Goal: Task Accomplishment & Management: Manage account settings

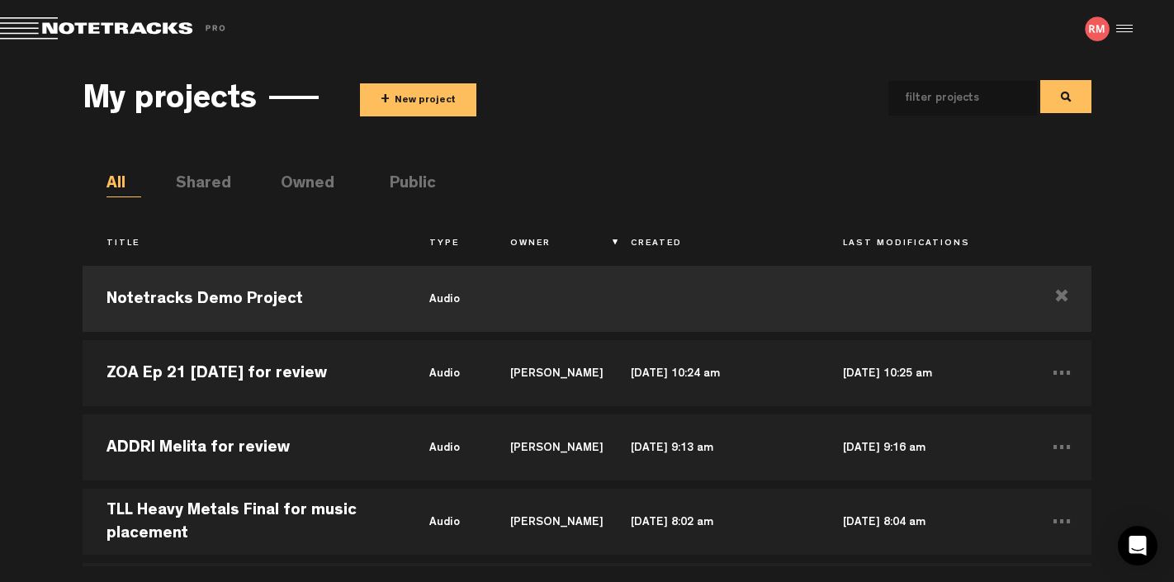
click at [419, 97] on button "+ New project" at bounding box center [418, 99] width 116 height 33
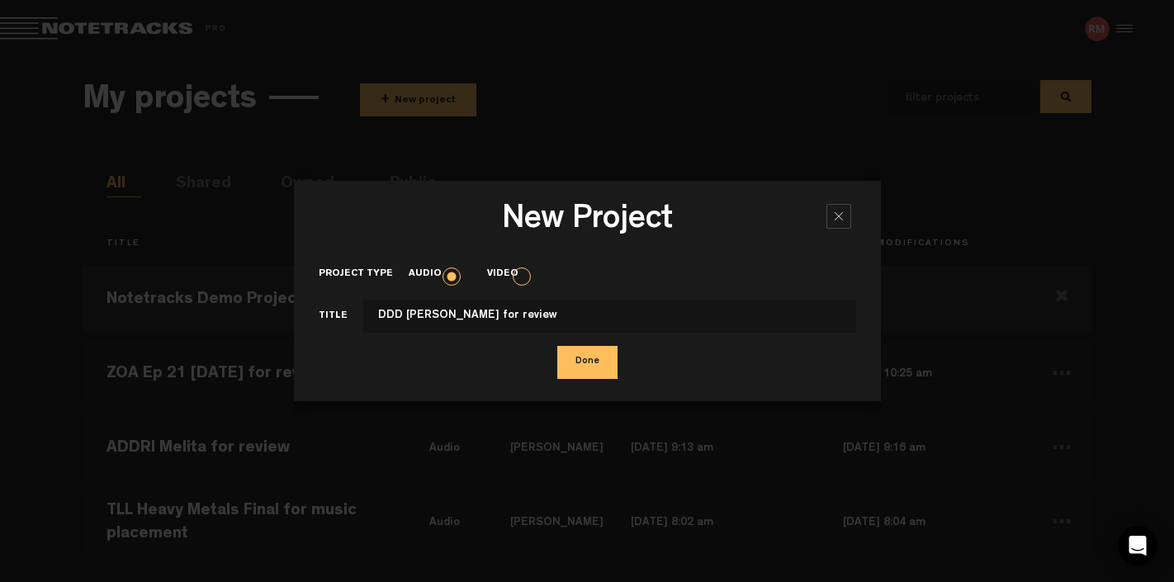
type input "DDD [PERSON_NAME] for review"
click at [596, 363] on button "Done" at bounding box center [587, 362] width 60 height 33
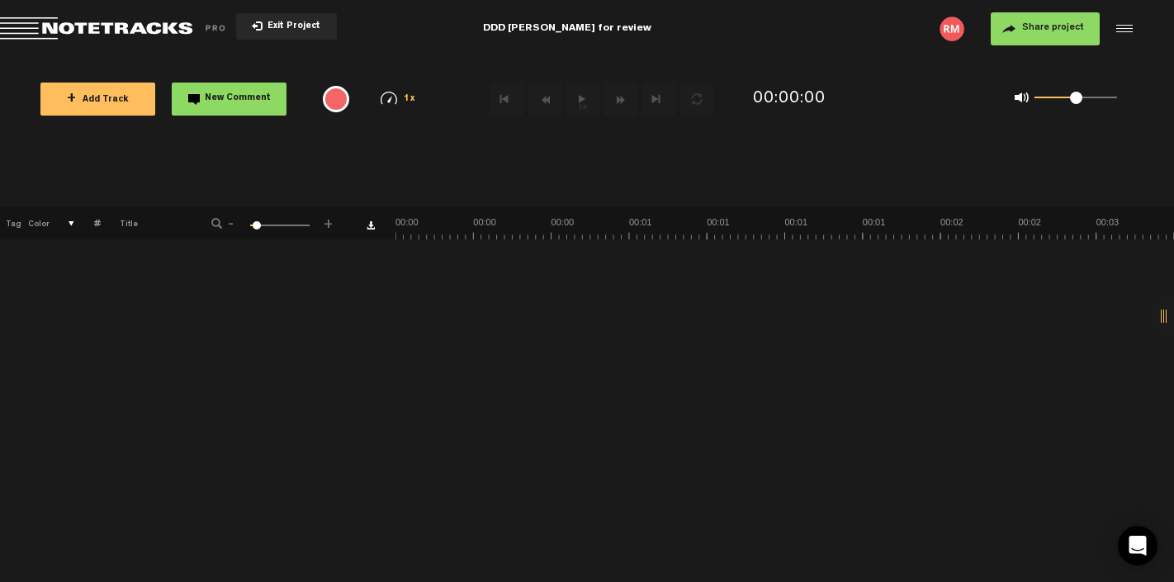
scroll to position [0, 99]
click at [122, 97] on span "+ Add Track" at bounding box center [98, 100] width 62 height 9
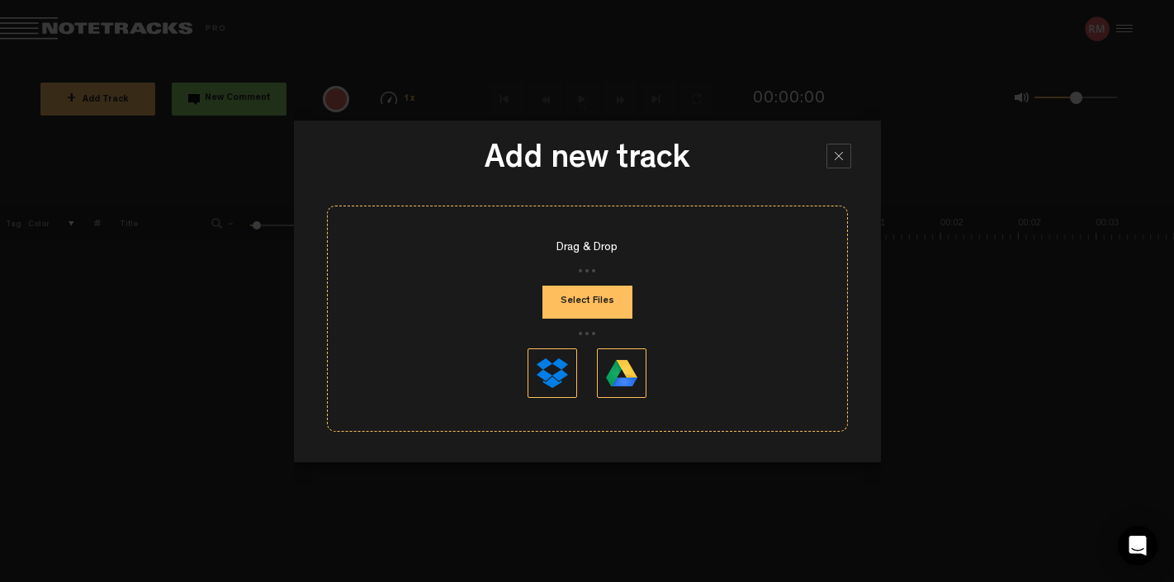
click at [593, 317] on button "Select Files" at bounding box center [588, 302] width 90 height 33
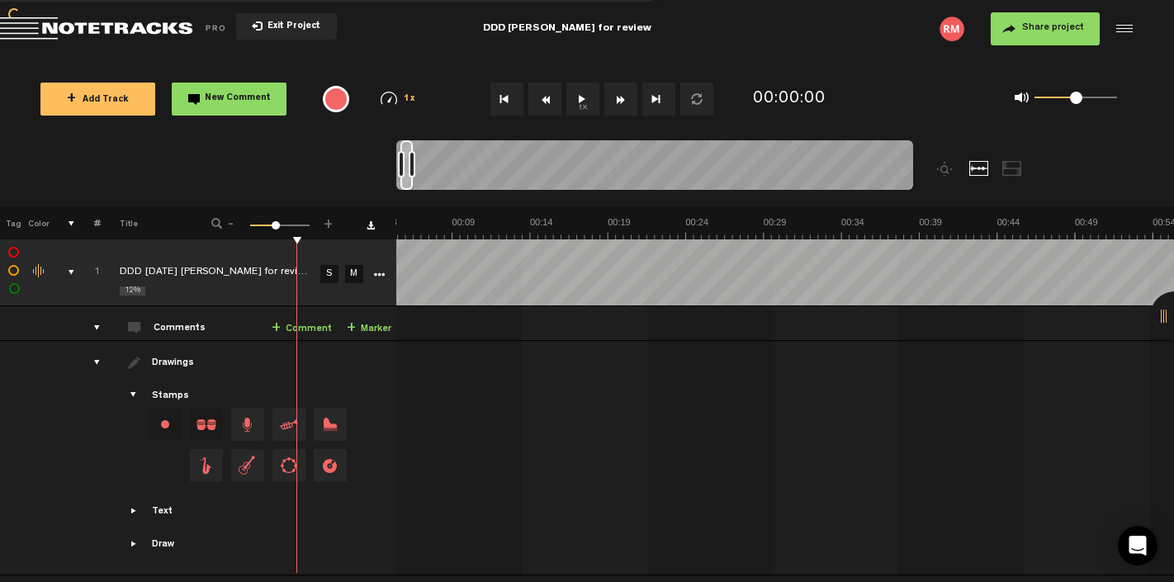
scroll to position [0, 198]
click at [1057, 45] on button "Share project" at bounding box center [1045, 28] width 109 height 33
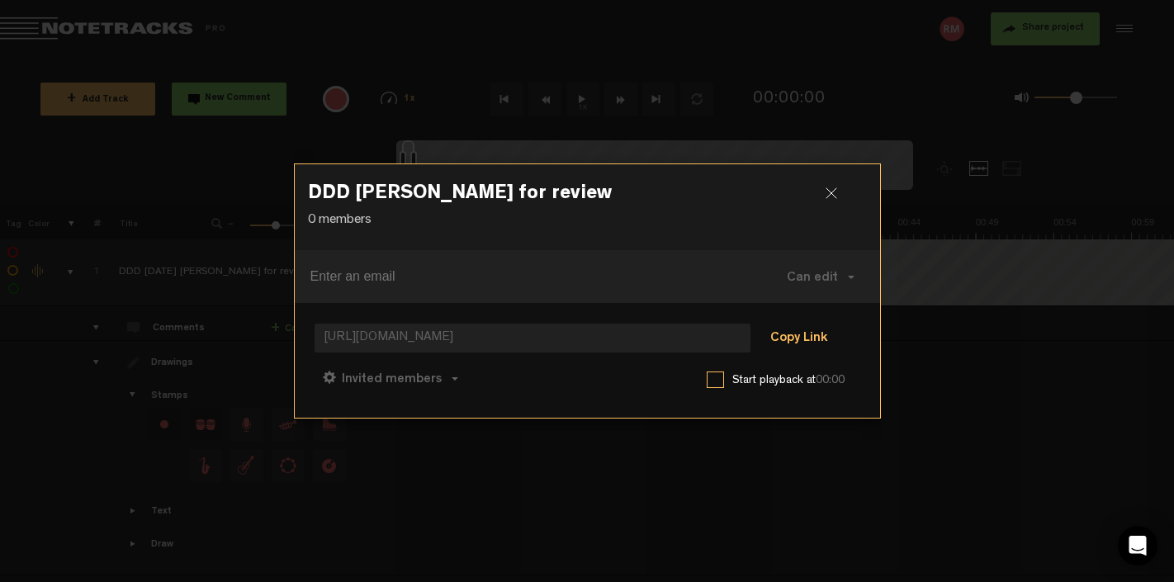
click at [784, 337] on button "Copy Link" at bounding box center [799, 339] width 90 height 33
click at [832, 197] on div at bounding box center [838, 199] width 25 height 25
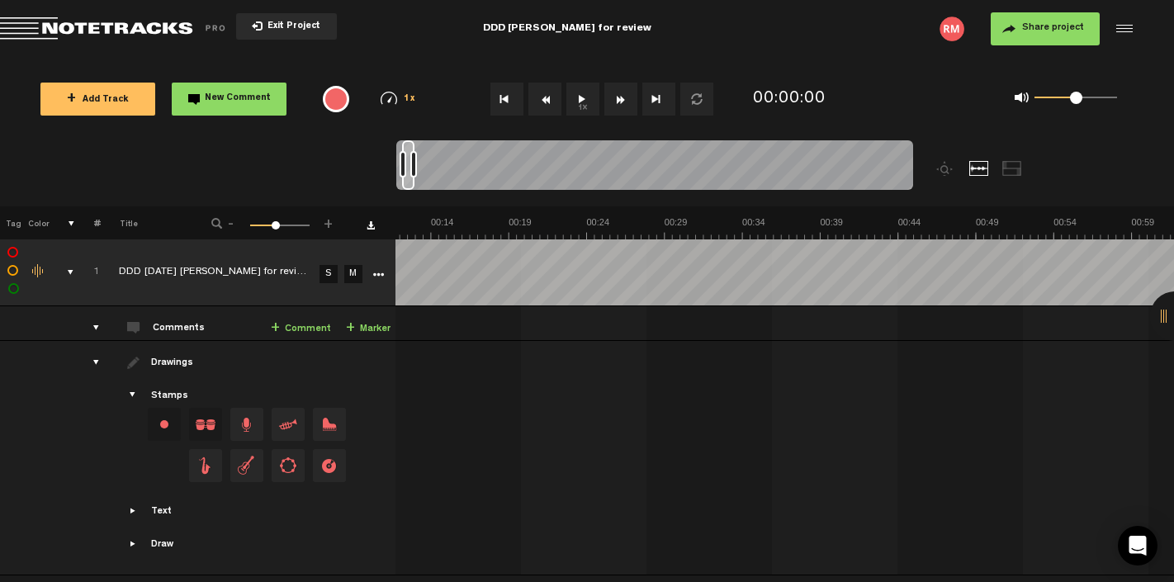
click at [289, 31] on span "Exit Project" at bounding box center [292, 26] width 58 height 9
